Goal: Find specific page/section: Find specific page/section

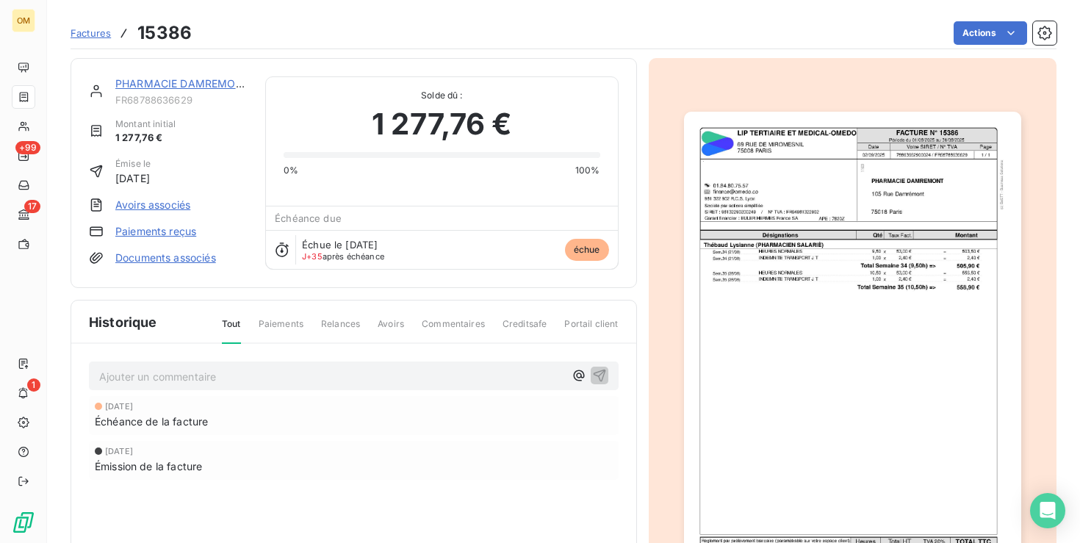
scroll to position [1, 0]
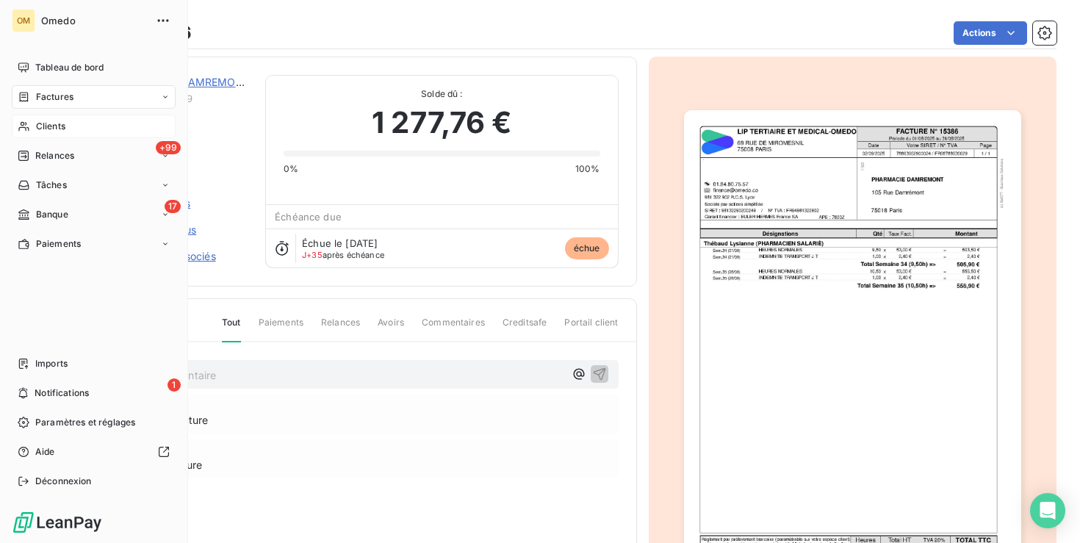
click at [35, 126] on div "Clients" at bounding box center [94, 127] width 164 height 24
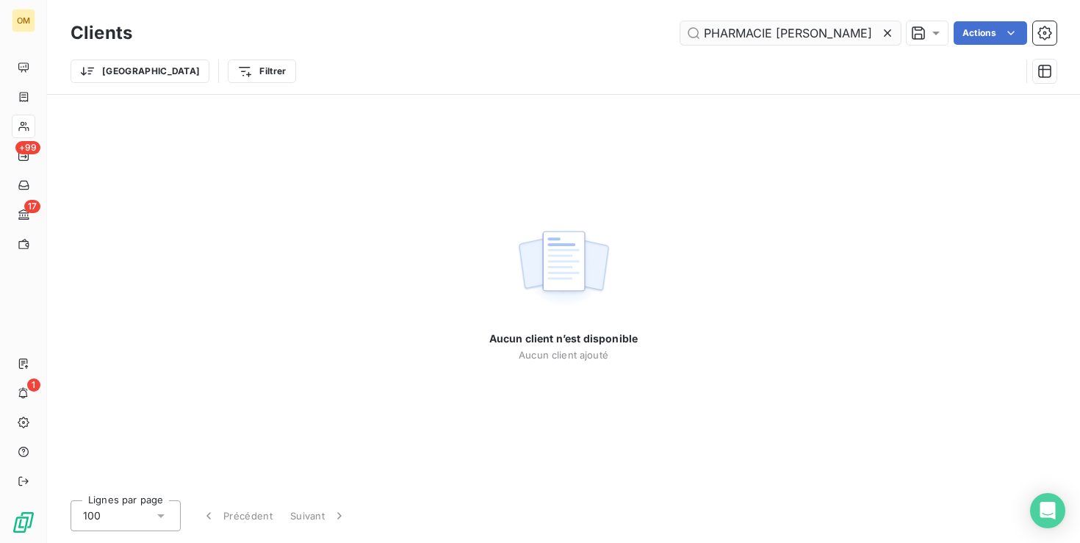
click at [814, 33] on input "PHARMACIE [PERSON_NAME]" at bounding box center [790, 33] width 220 height 24
type input "PHARMACIE [PERSON_NAME]"
click at [712, 40] on input "PHARMACIE [PERSON_NAME]" at bounding box center [790, 33] width 220 height 24
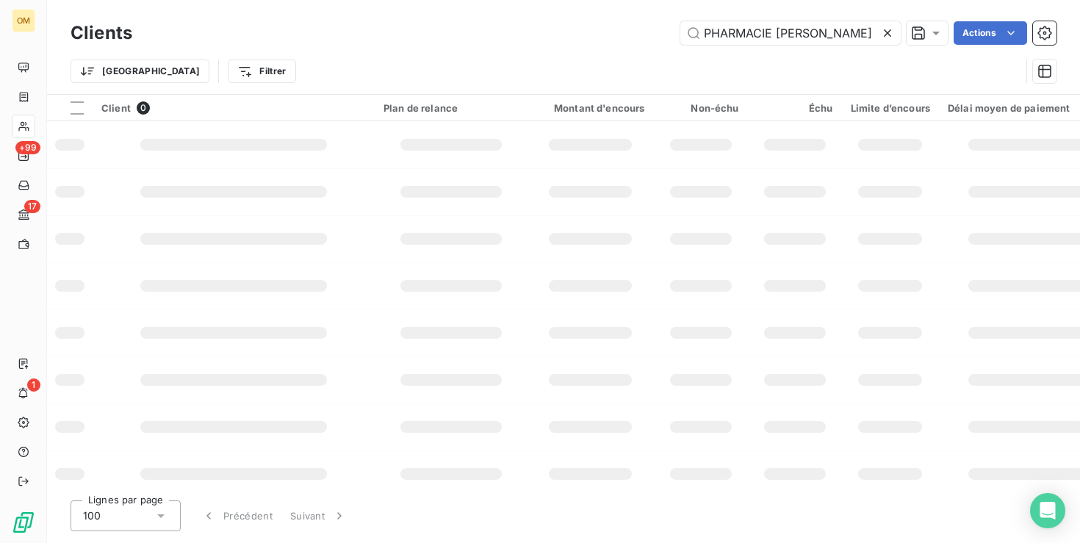
click at [884, 35] on icon at bounding box center [887, 32] width 7 height 7
click at [726, 32] on input "text" at bounding box center [790, 33] width 220 height 24
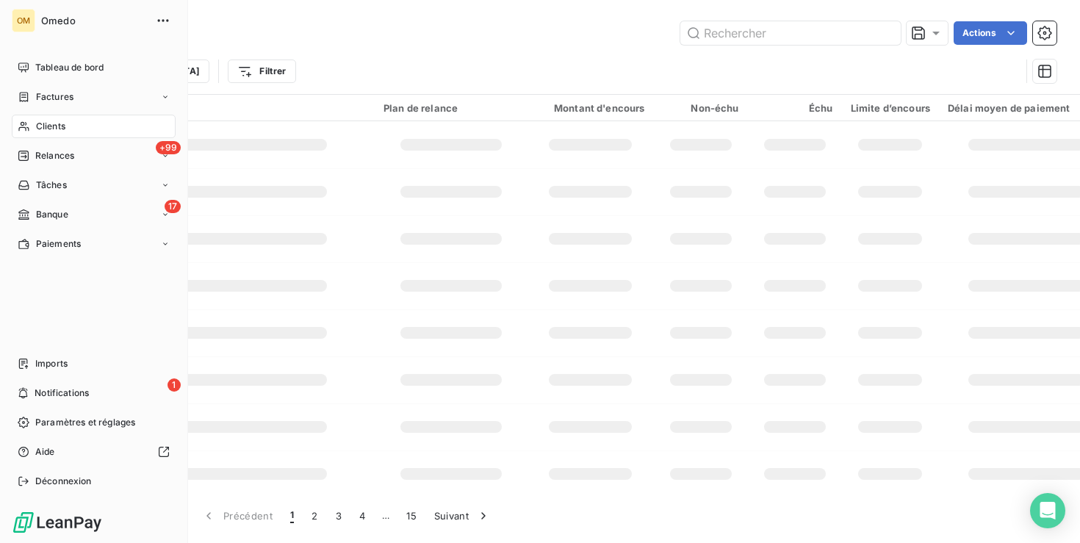
click at [52, 129] on span "Clients" at bounding box center [50, 126] width 29 height 13
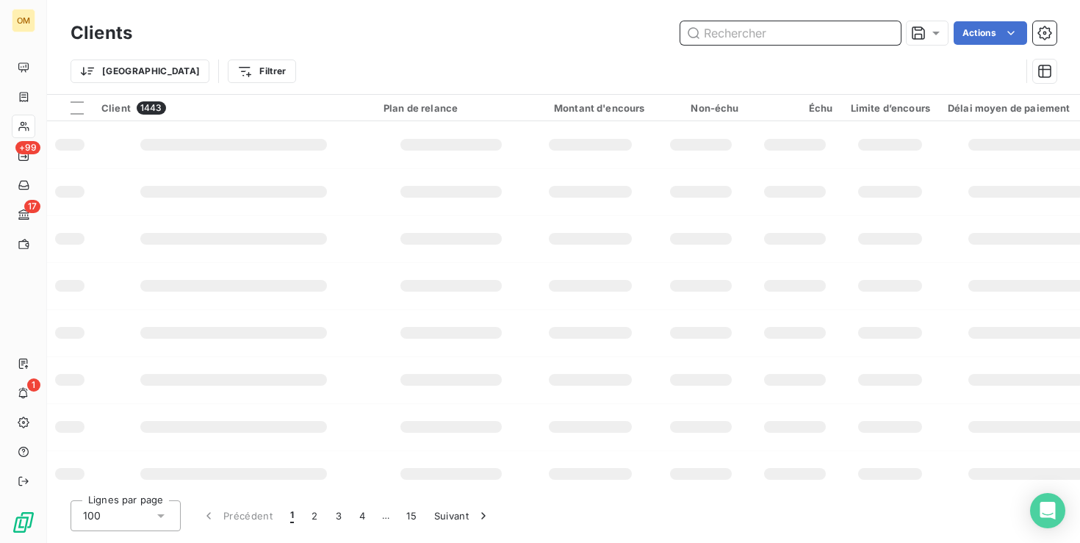
click at [785, 32] on input "text" at bounding box center [790, 33] width 220 height 24
paste input "PHARMACIE [PERSON_NAME]"
type input "PHARMACIE [PERSON_NAME]"
